Goal: Task Accomplishment & Management: Complete application form

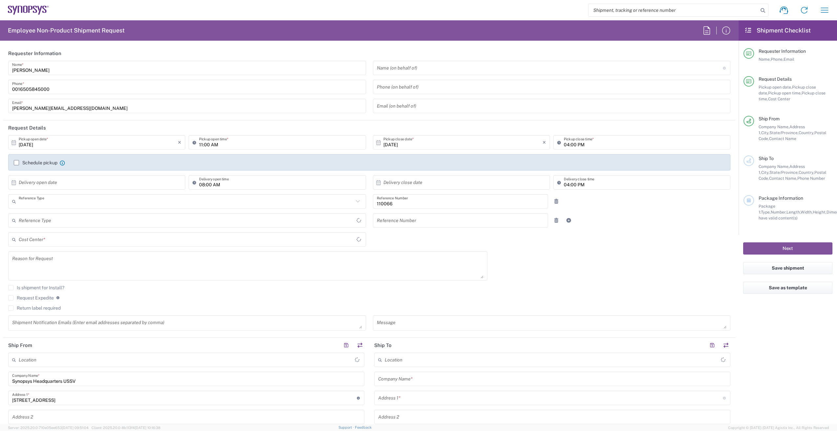
type input "Department"
type input "Delivered at Place"
type input "US01, CIO, IT, ESS2 110066"
type input "United States"
type input "California"
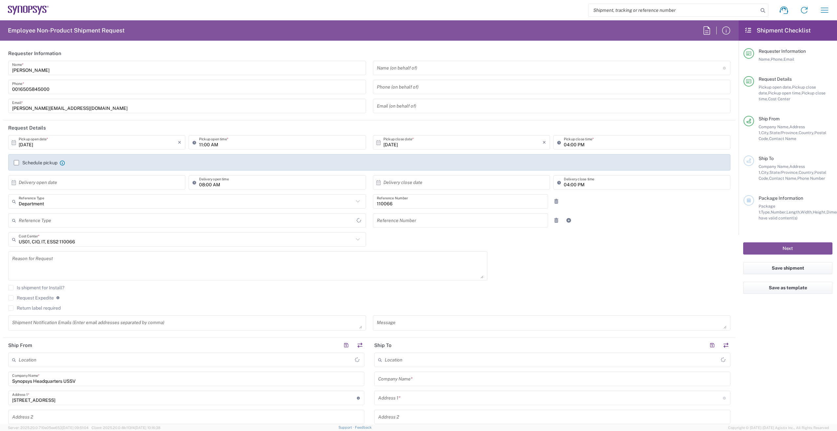
type input "United States"
type input "Headquarters USSV"
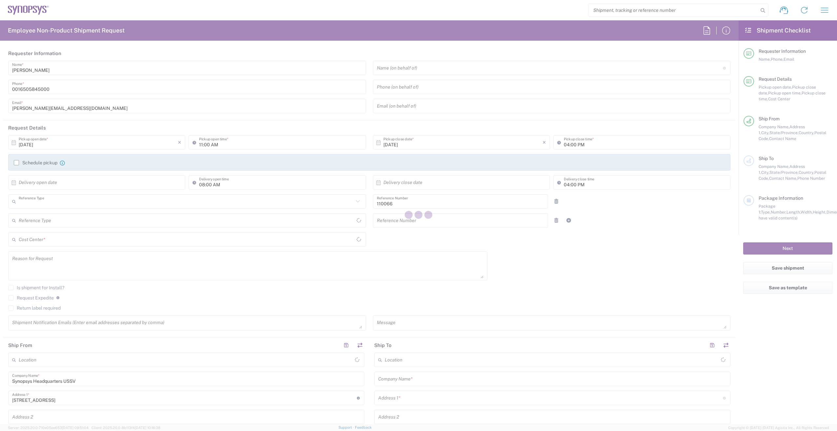
type input "Department"
type input "United States"
type input "Delivered at Place"
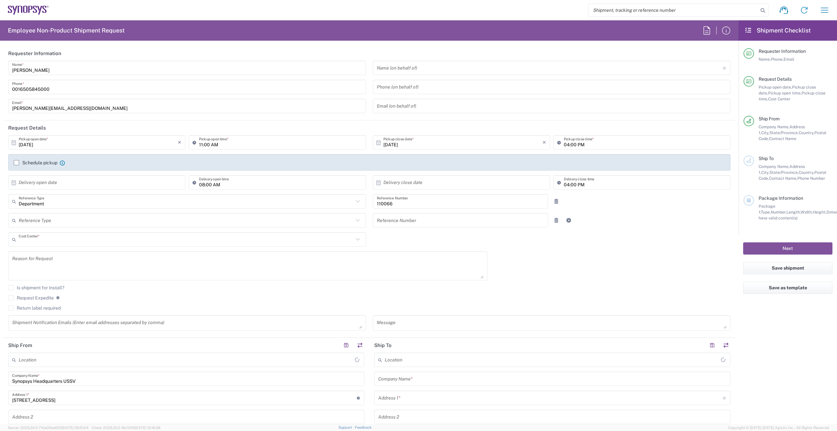
type input "US01, CIO, IT, ESS2 110066"
type input "California"
type input "United States"
type input "Headquarters USSV"
